Goal: Communication & Community: Answer question/provide support

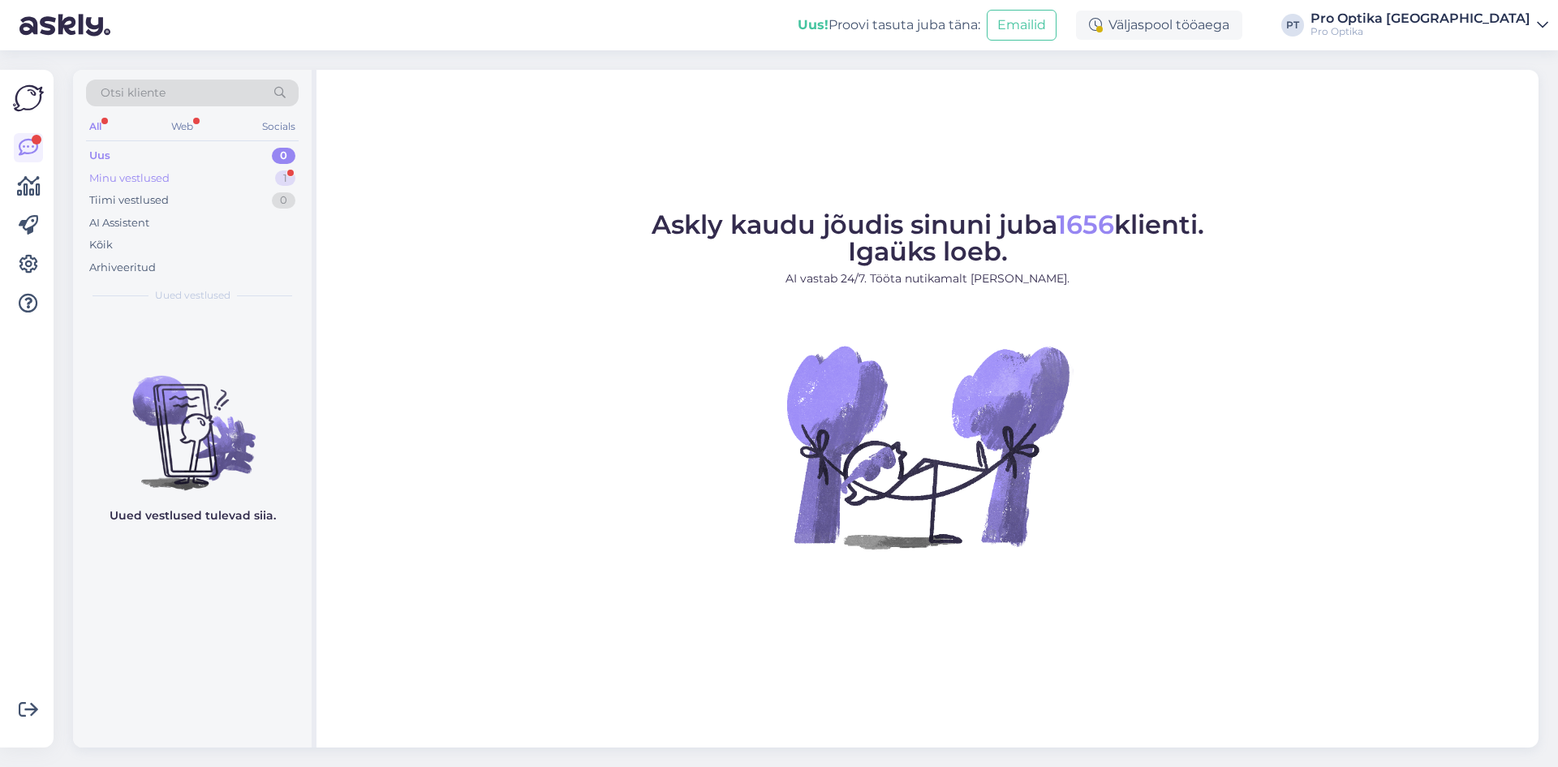
click at [179, 171] on div "Minu vestlused 1" at bounding box center [192, 178] width 213 height 23
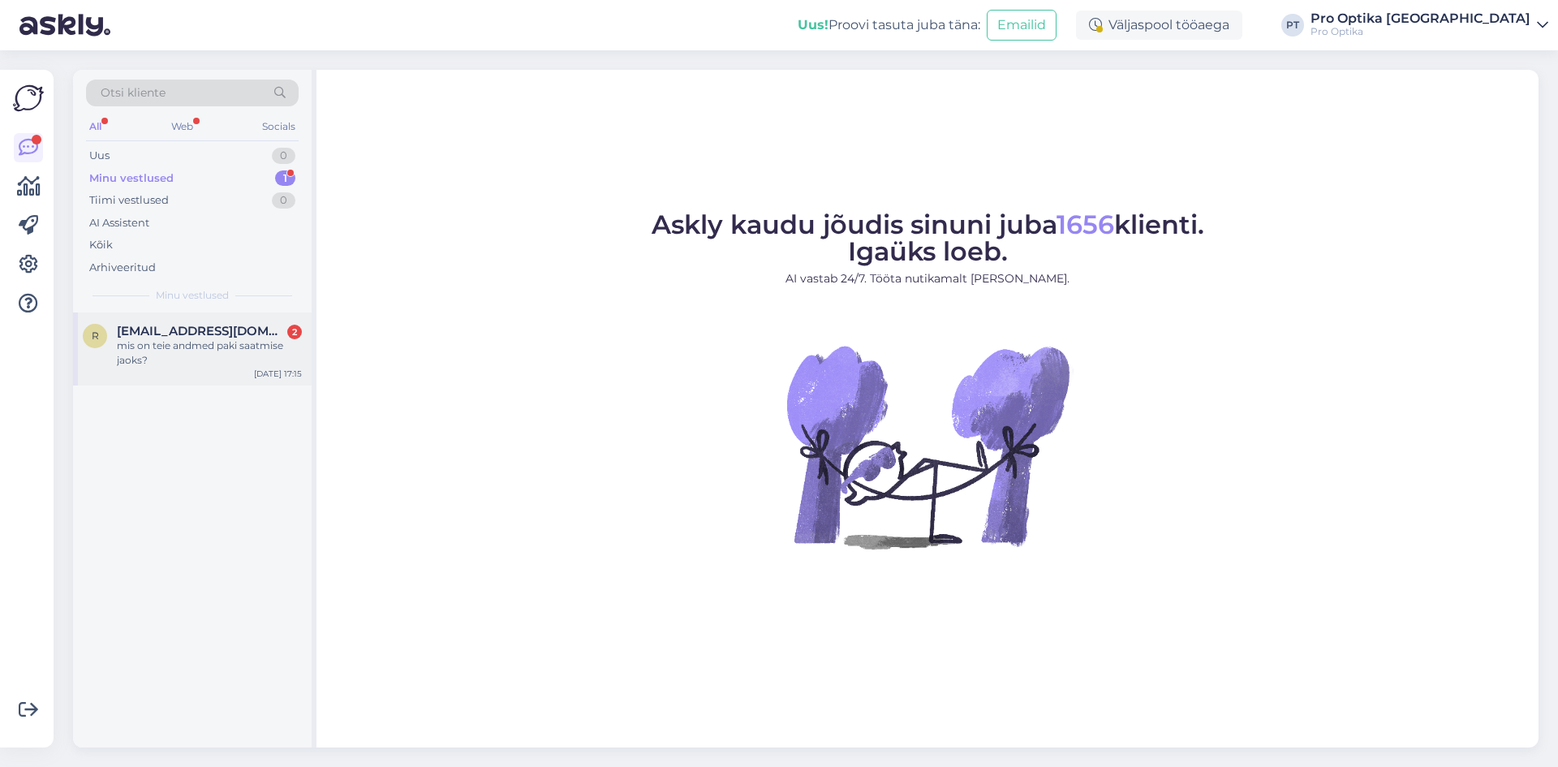
click at [191, 353] on div "mis on teie andmed paki saatmise jaoks?" at bounding box center [209, 352] width 185 height 29
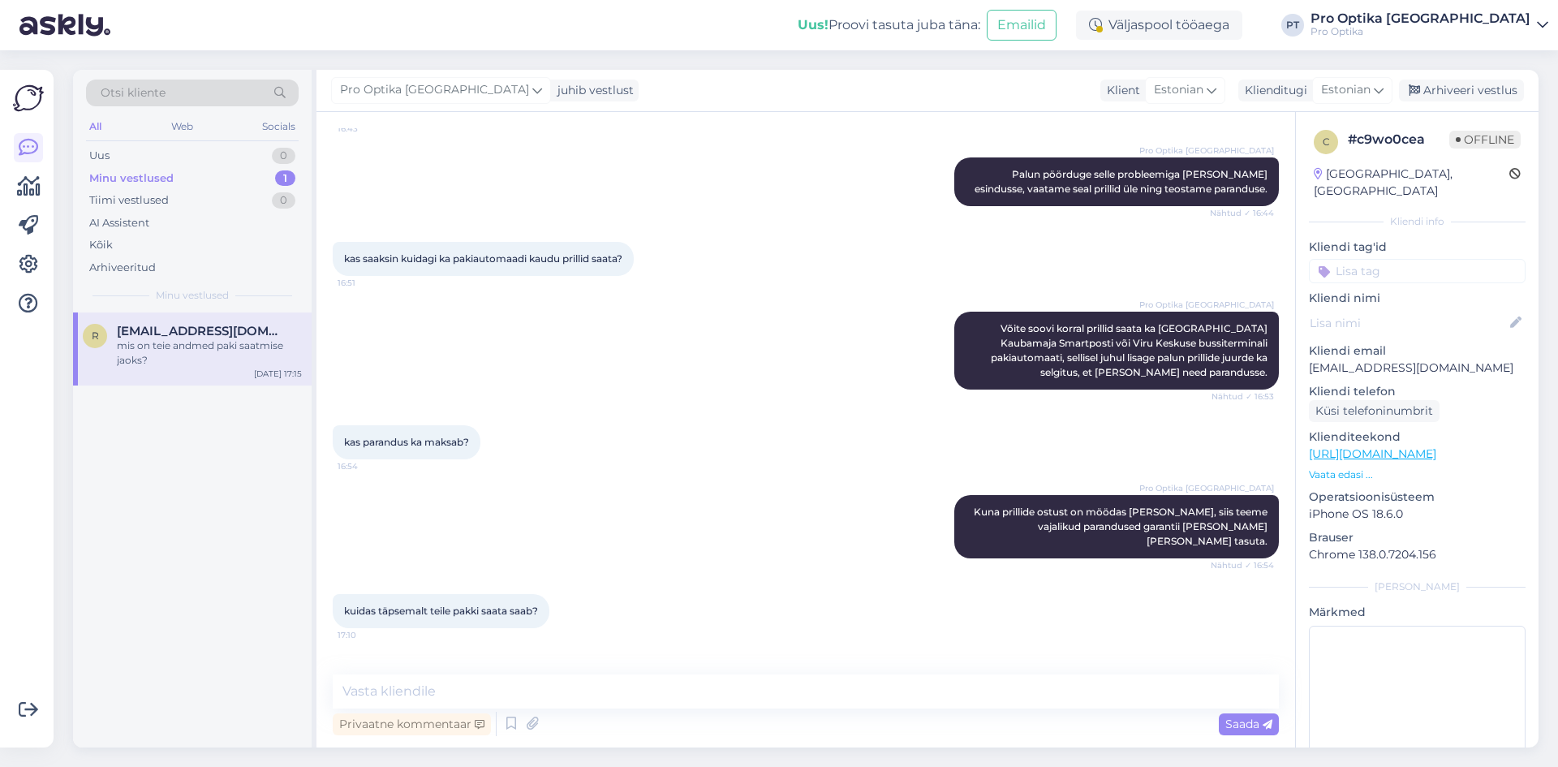
scroll to position [366, 0]
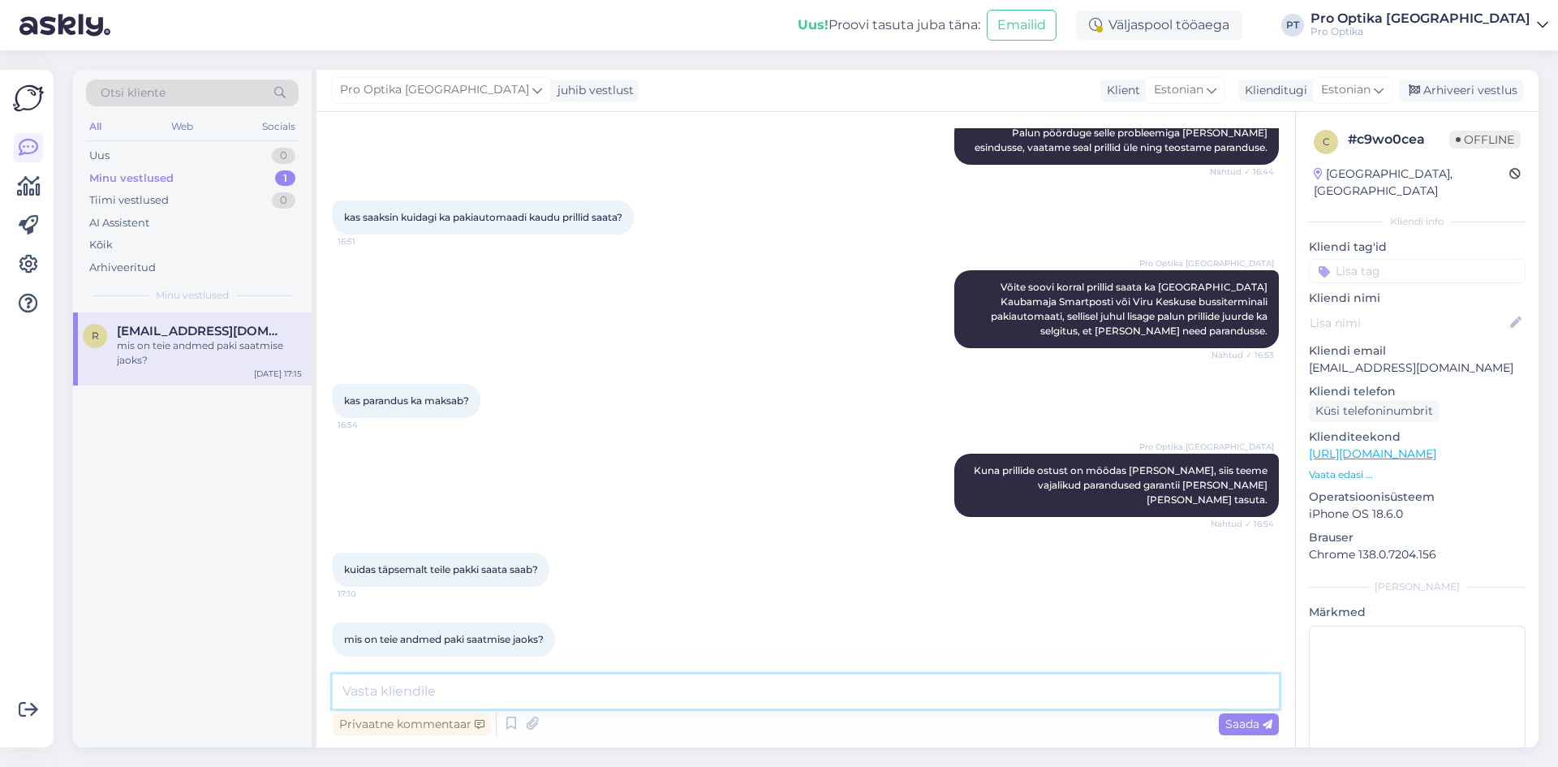
click at [625, 691] on textarea at bounding box center [806, 692] width 946 height 34
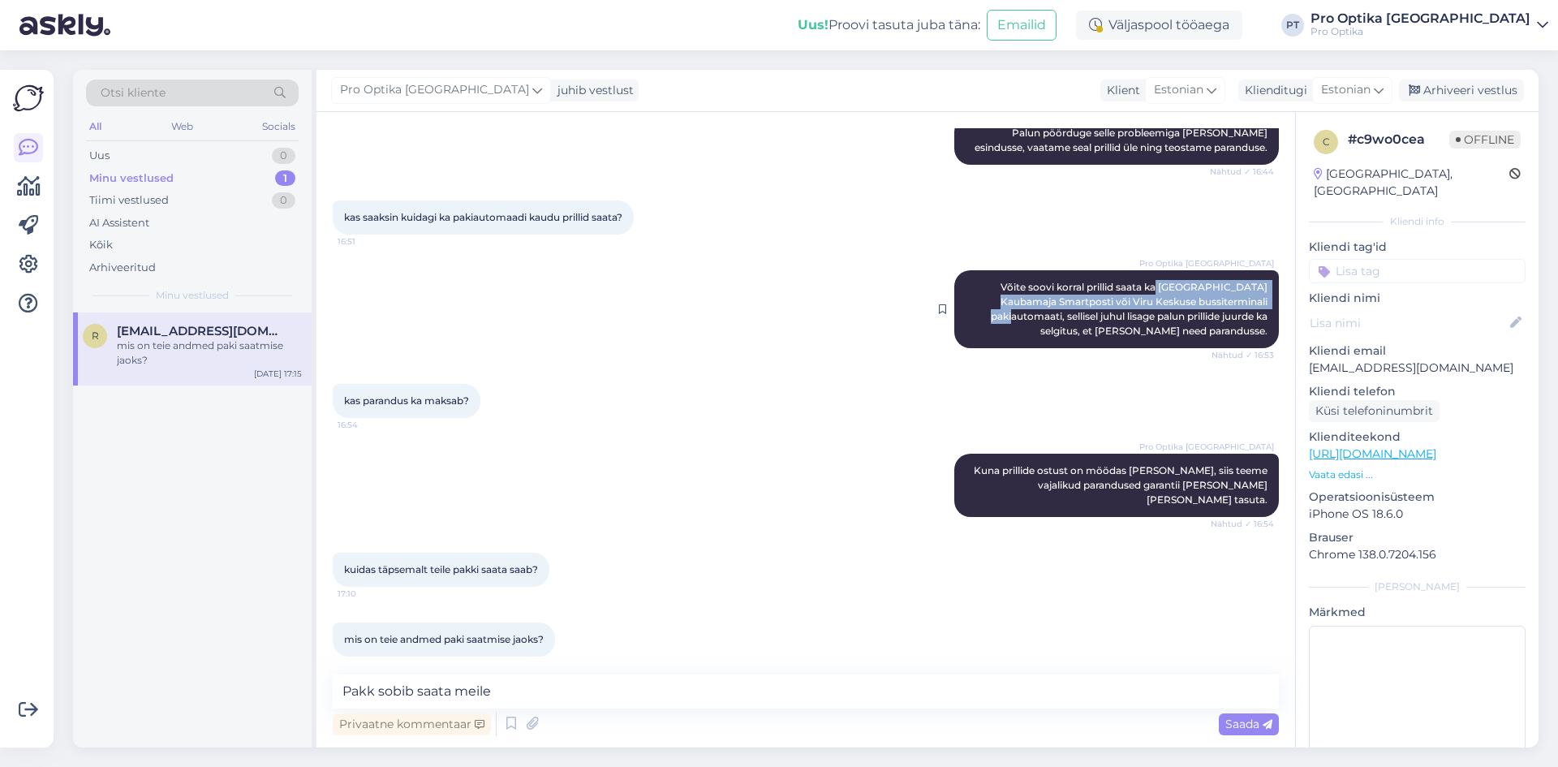
drag, startPoint x: 1157, startPoint y: 285, endPoint x: 1252, endPoint y: 300, distance: 96.9
click at [1252, 300] on span "Võite soovi korral prillid saata ka [GEOGRAPHIC_DATA] Kaubamaja Smartposti või …" at bounding box center [1130, 309] width 279 height 56
copy span "Tallinna Kaubamaja Smartposti või Viru Keskuse bussiterminali pakiautomaati"
click at [522, 693] on textarea "Pakk sobib saata meile" at bounding box center [806, 692] width 946 height 34
paste textarea "Tallinna Kaubamaja Smartposti või Viru Keskuse bussiterminali pakiautomaati"
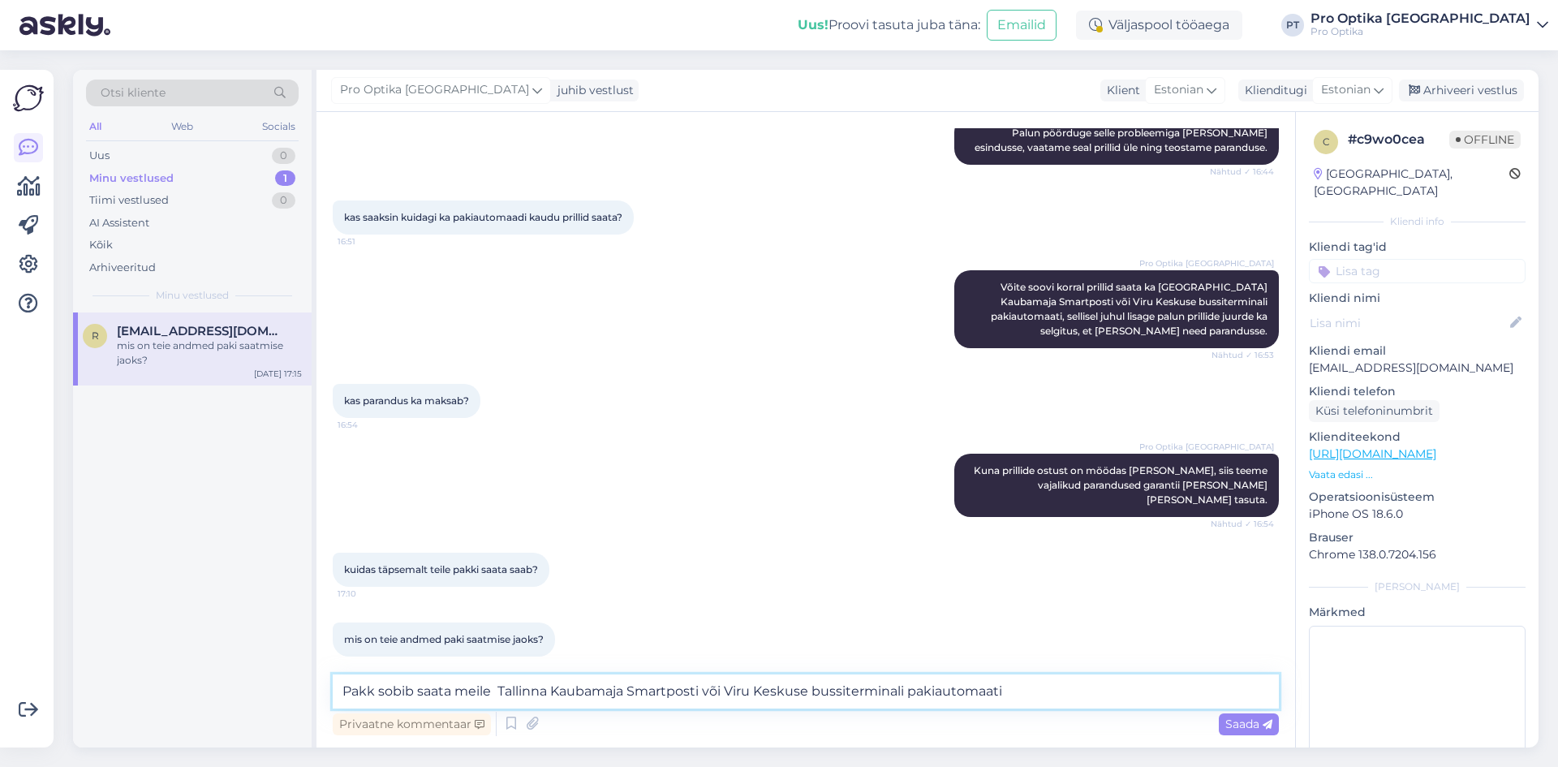
click at [490, 687] on textarea "Pakk sobib saata meile Tallinna Kaubamaja Smartposti või Viru Keskuse bussiterm…" at bounding box center [806, 692] width 946 height 34
click at [503, 696] on textarea "Pakk sobib saata meile: Tallinna Kaubamaja Smartposti või Viru Keskuse bussiter…" at bounding box center [806, 692] width 946 height 34
click at [1013, 698] on textarea "Pakk sobib saata meile: Tallinna Kaubamaja Smartposti või Viru Keskuse bussiter…" at bounding box center [806, 692] width 946 height 34
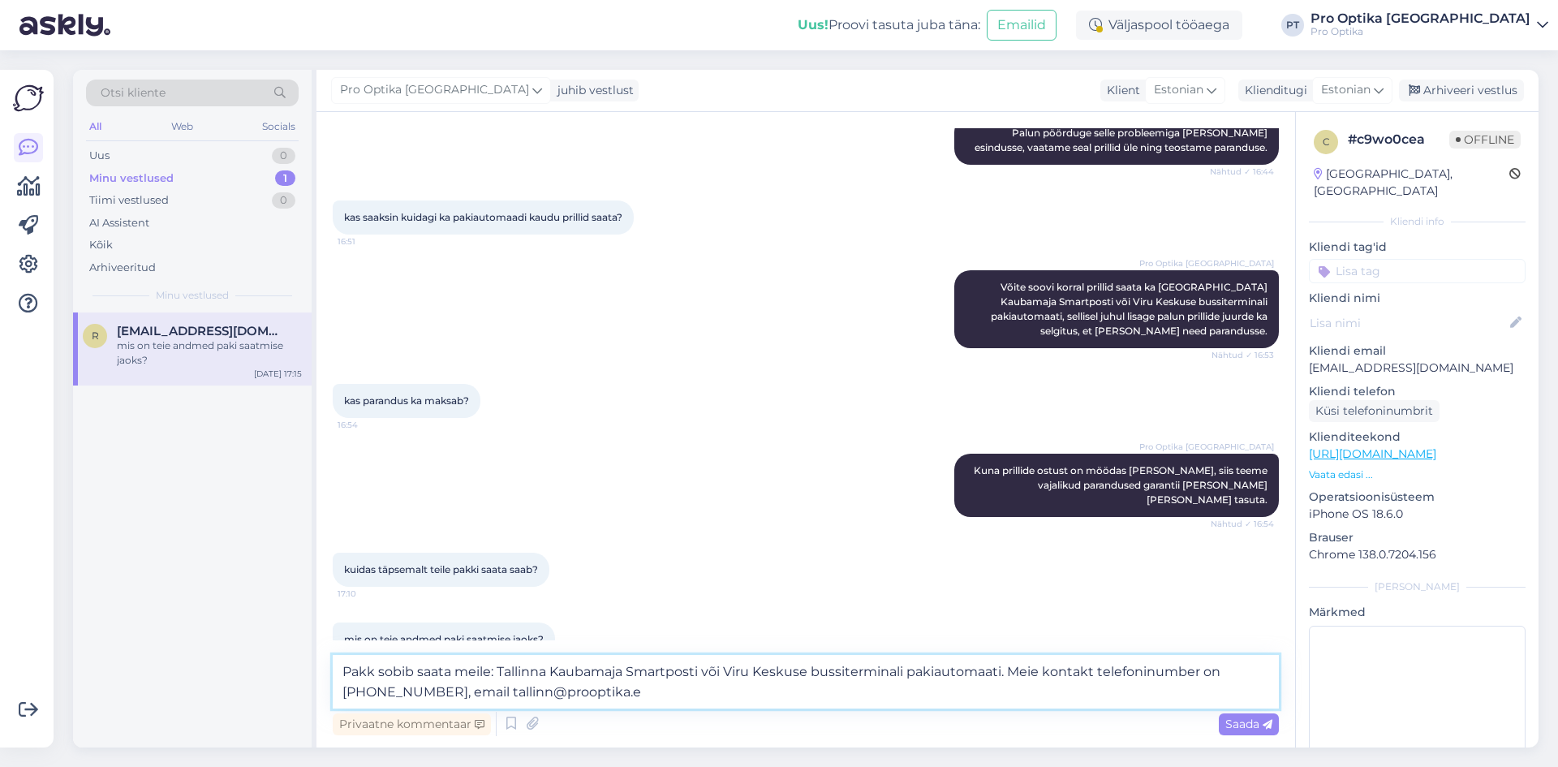
type textarea "Pakk sobib saata meile: Tallinna Kaubamaja Smartposti või Viru Keskuse bussiter…"
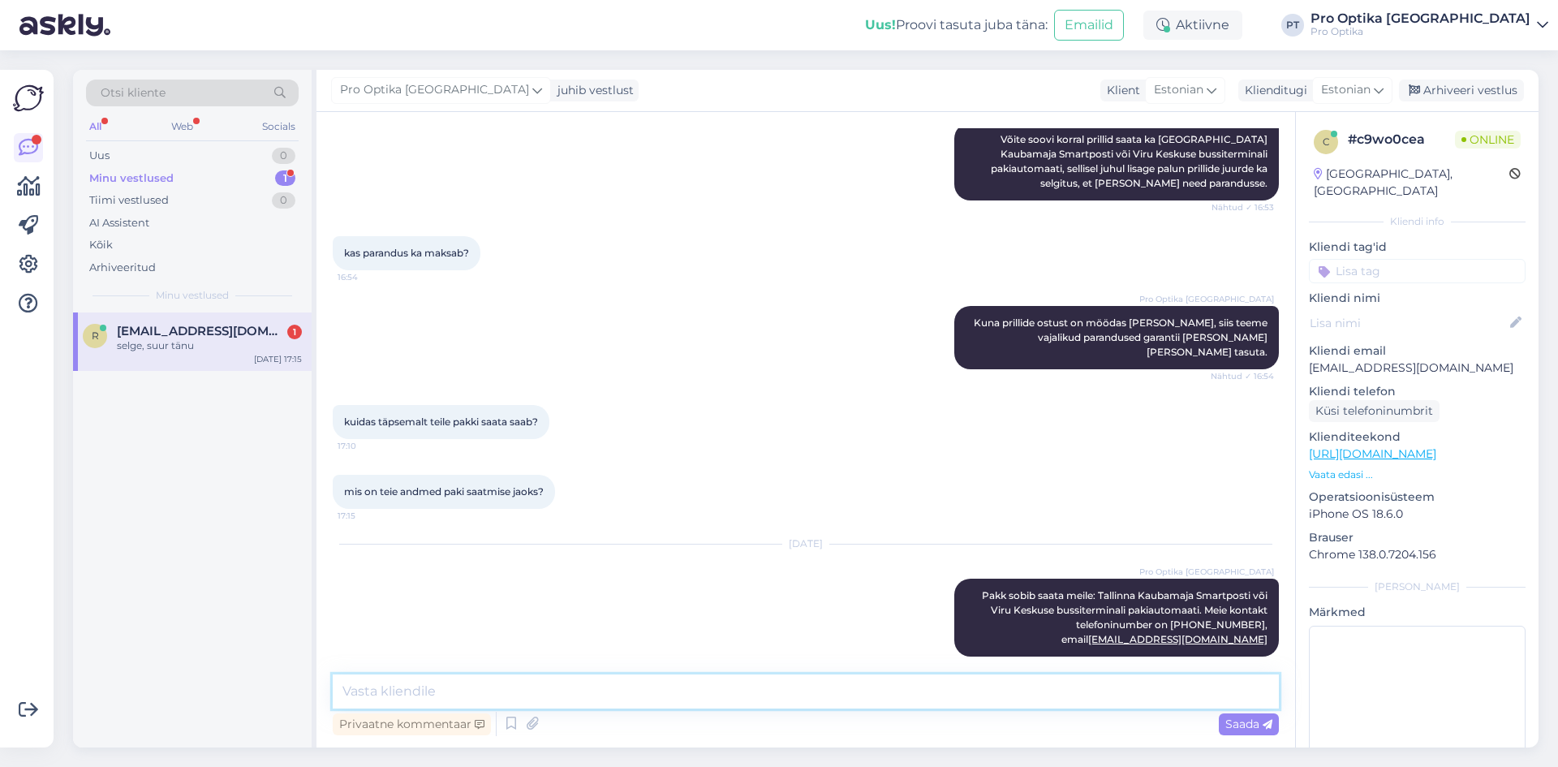
scroll to position [584, 0]
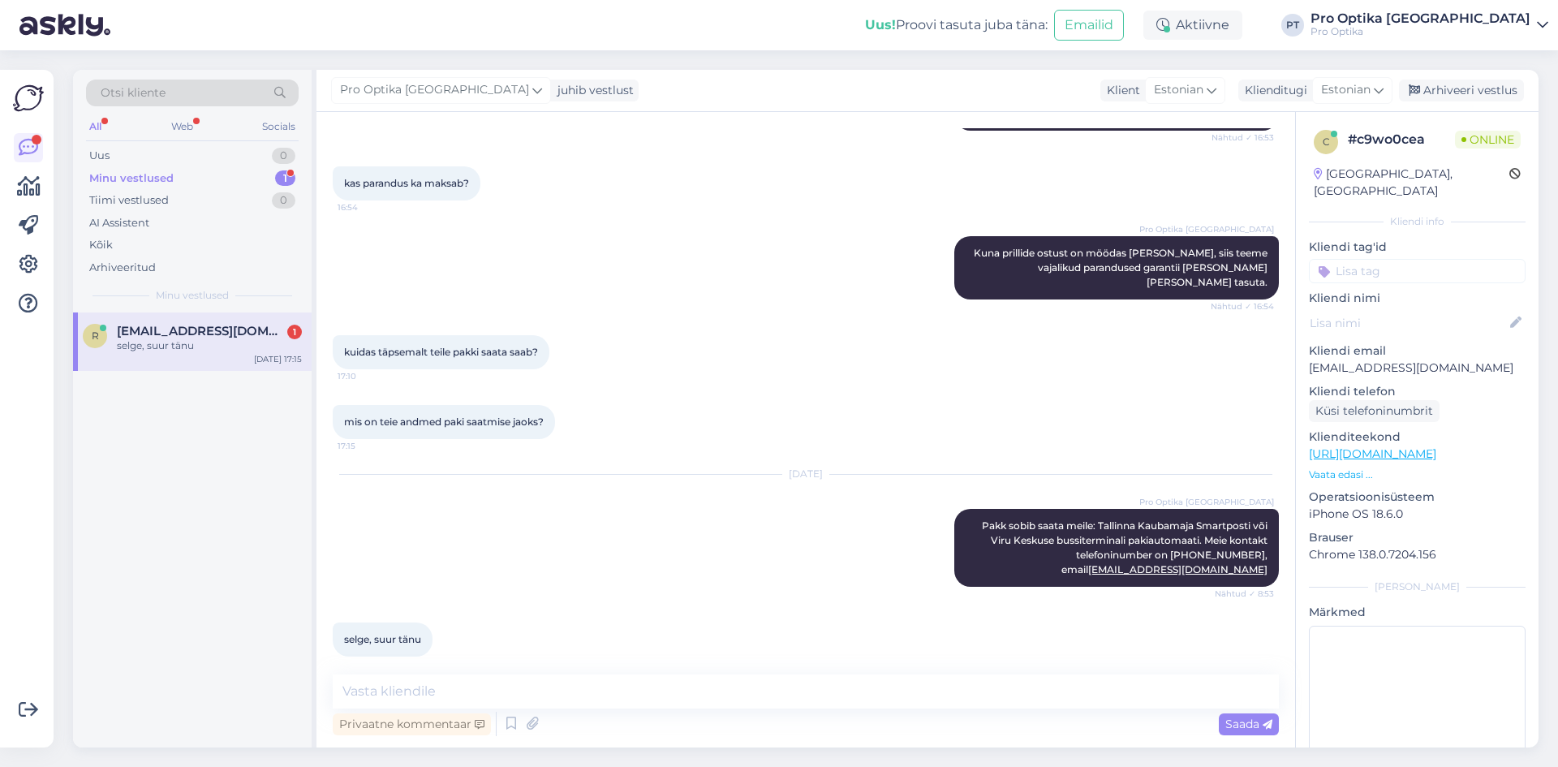
click at [226, 331] on span "[EMAIL_ADDRESS][DOMAIN_NAME]" at bounding box center [201, 331] width 169 height 15
click at [507, 722] on icon at bounding box center [511, 724] width 19 height 24
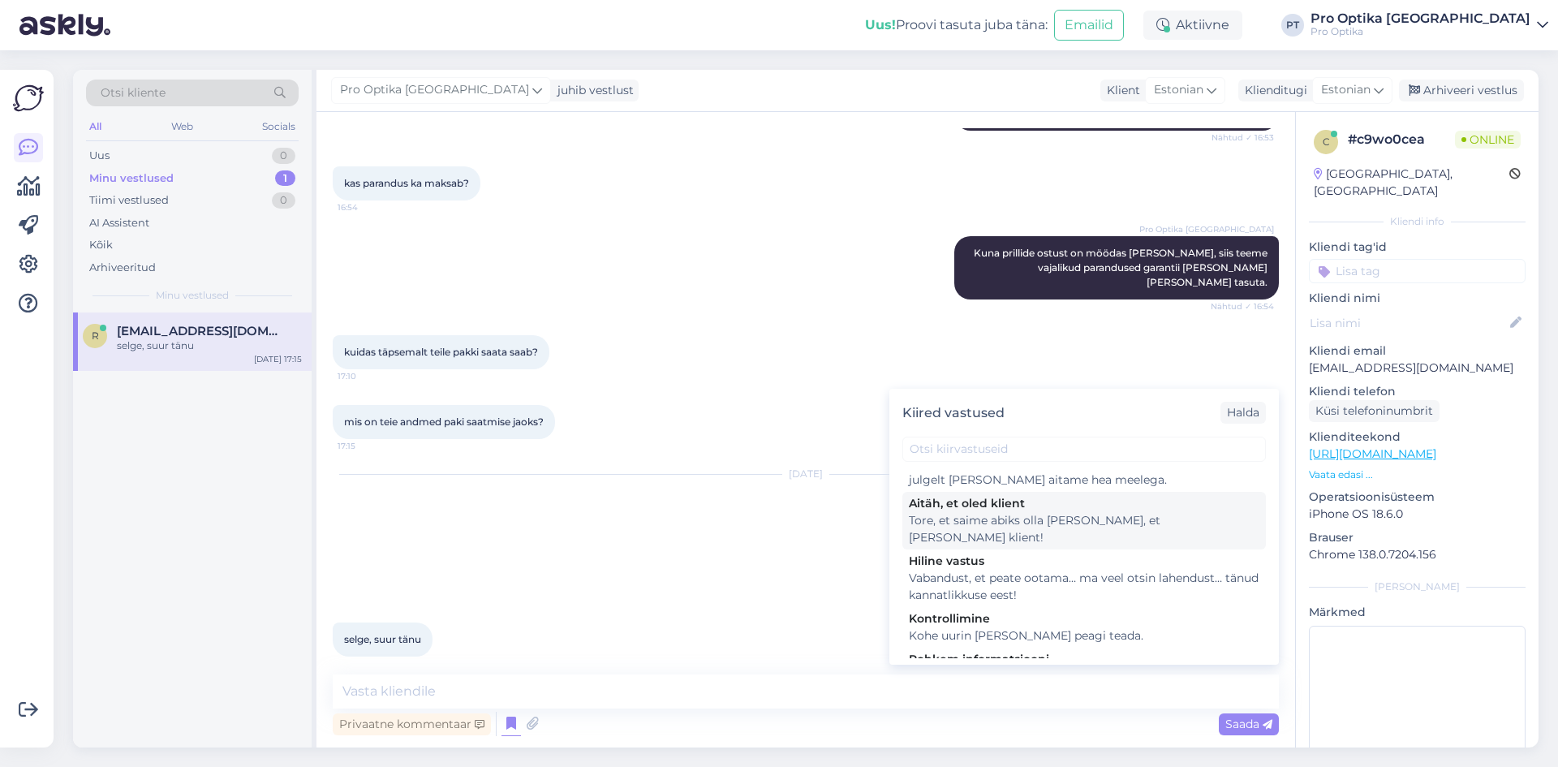
scroll to position [568, 0]
click at [1049, 488] on div "Tore, et saime abiks olla. Kui teil on veel küsimusi, andke julgelt [PERSON_NAM…" at bounding box center [1084, 471] width 351 height 34
type textarea "Tore, et saime abiks olla. Kui teil on veel küsimusi, andke julgelt [PERSON_NAM…"
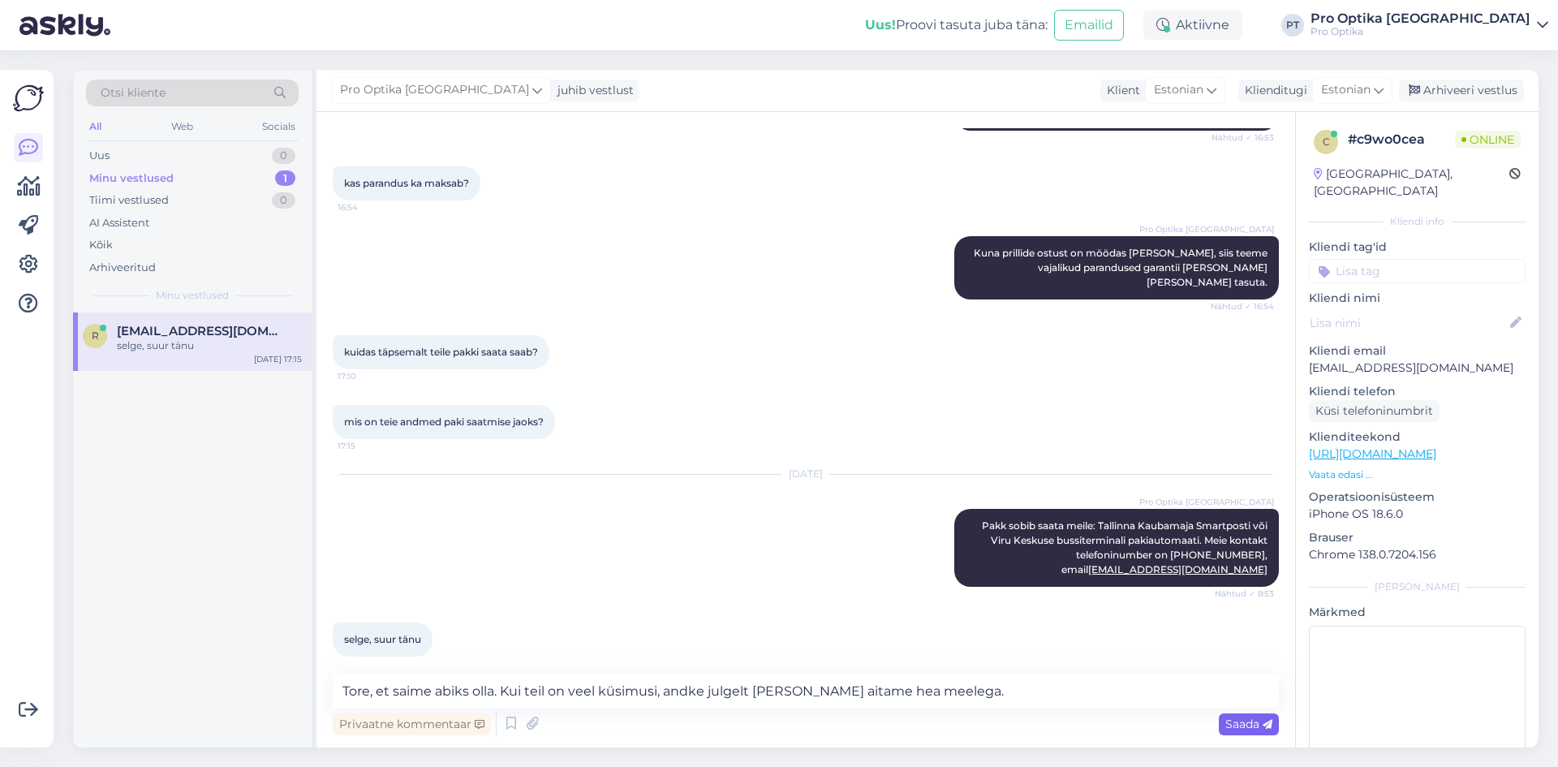
click at [1245, 714] on div "Saada" at bounding box center [1249, 724] width 60 height 22
